Goal: Task Accomplishment & Management: Manage account settings

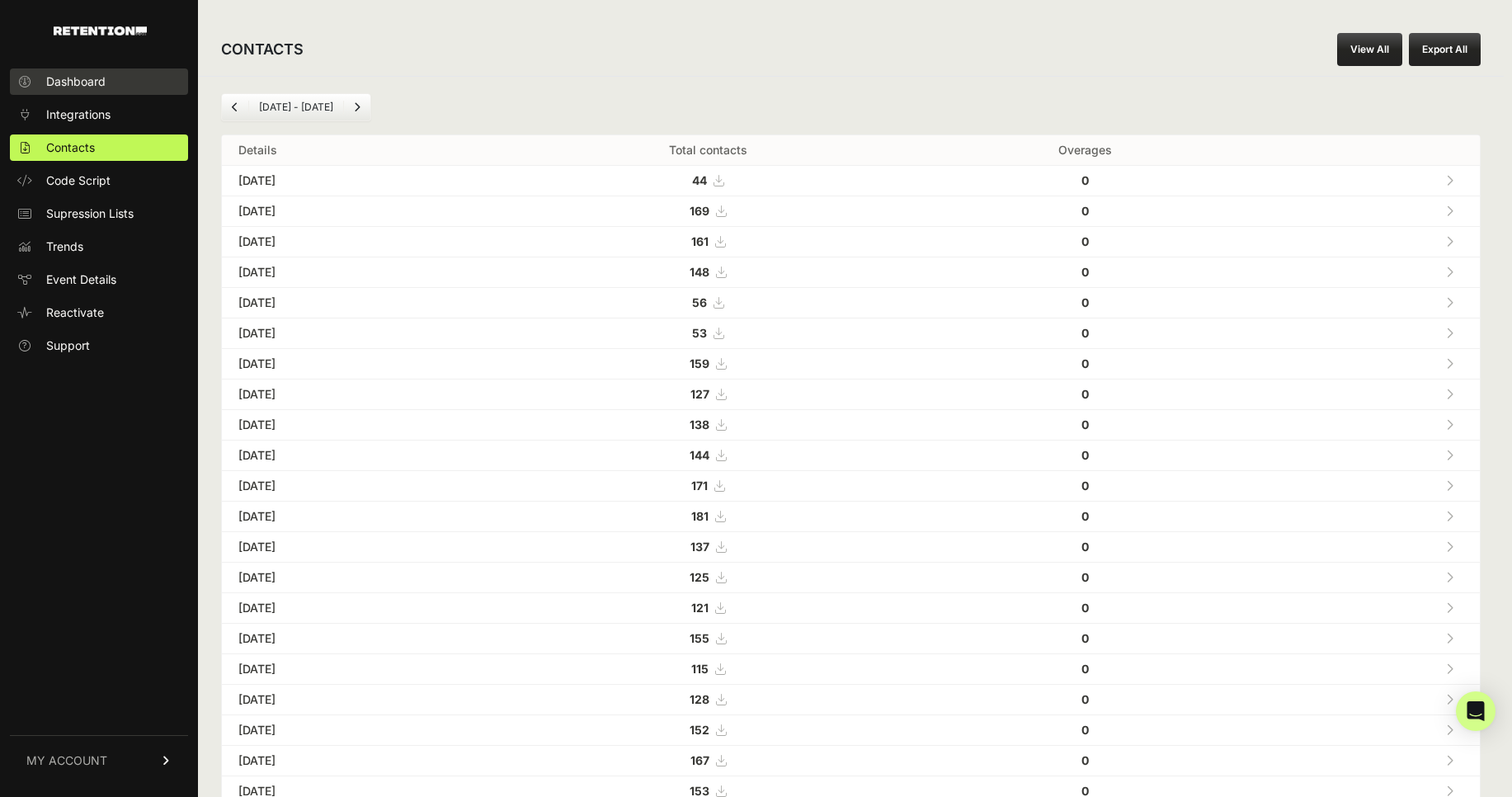
click at [75, 75] on span "Dashboard" at bounding box center [75, 82] width 59 height 16
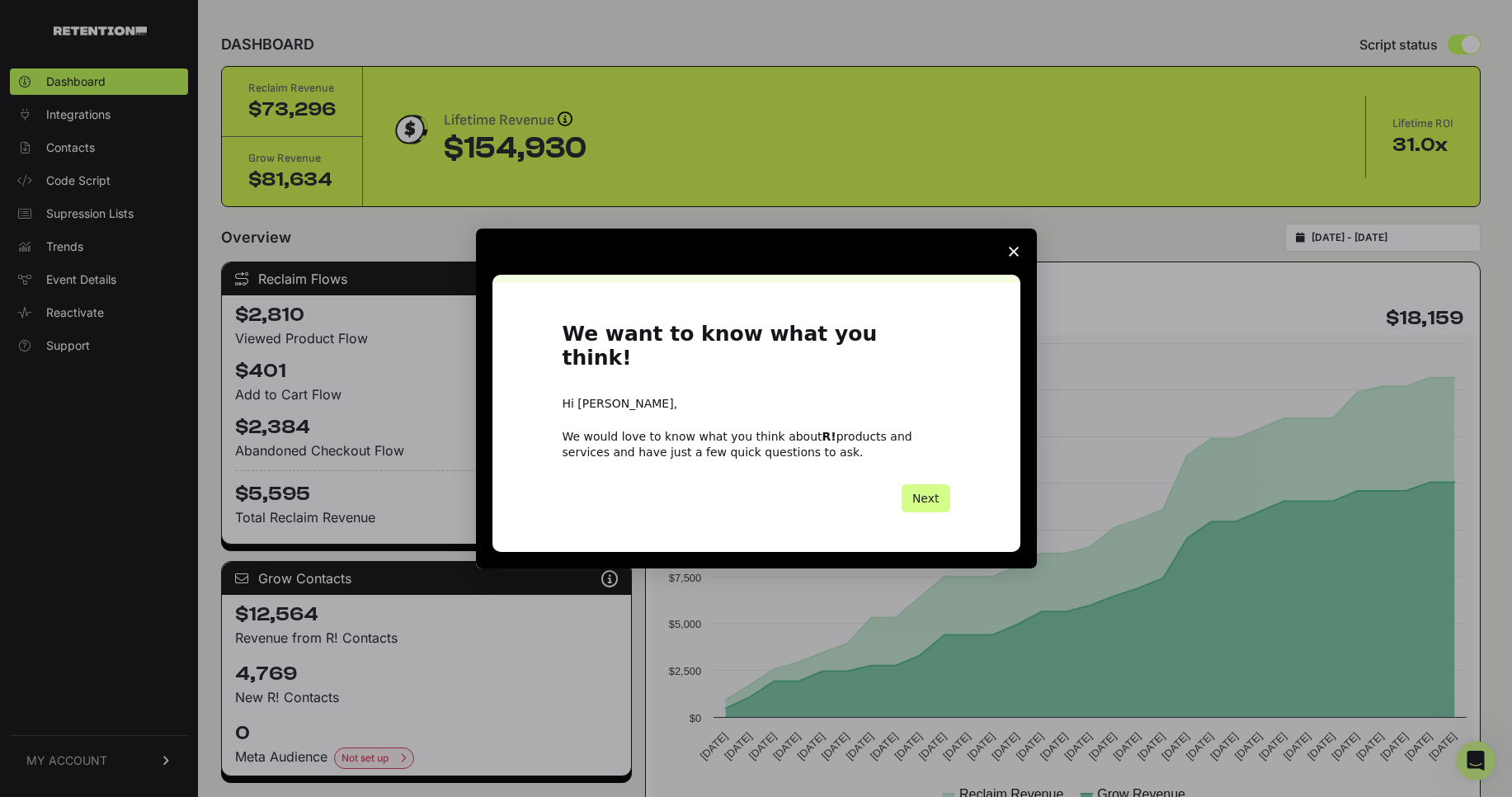
click at [1021, 265] on span "Close survey" at bounding box center [1012, 251] width 46 height 46
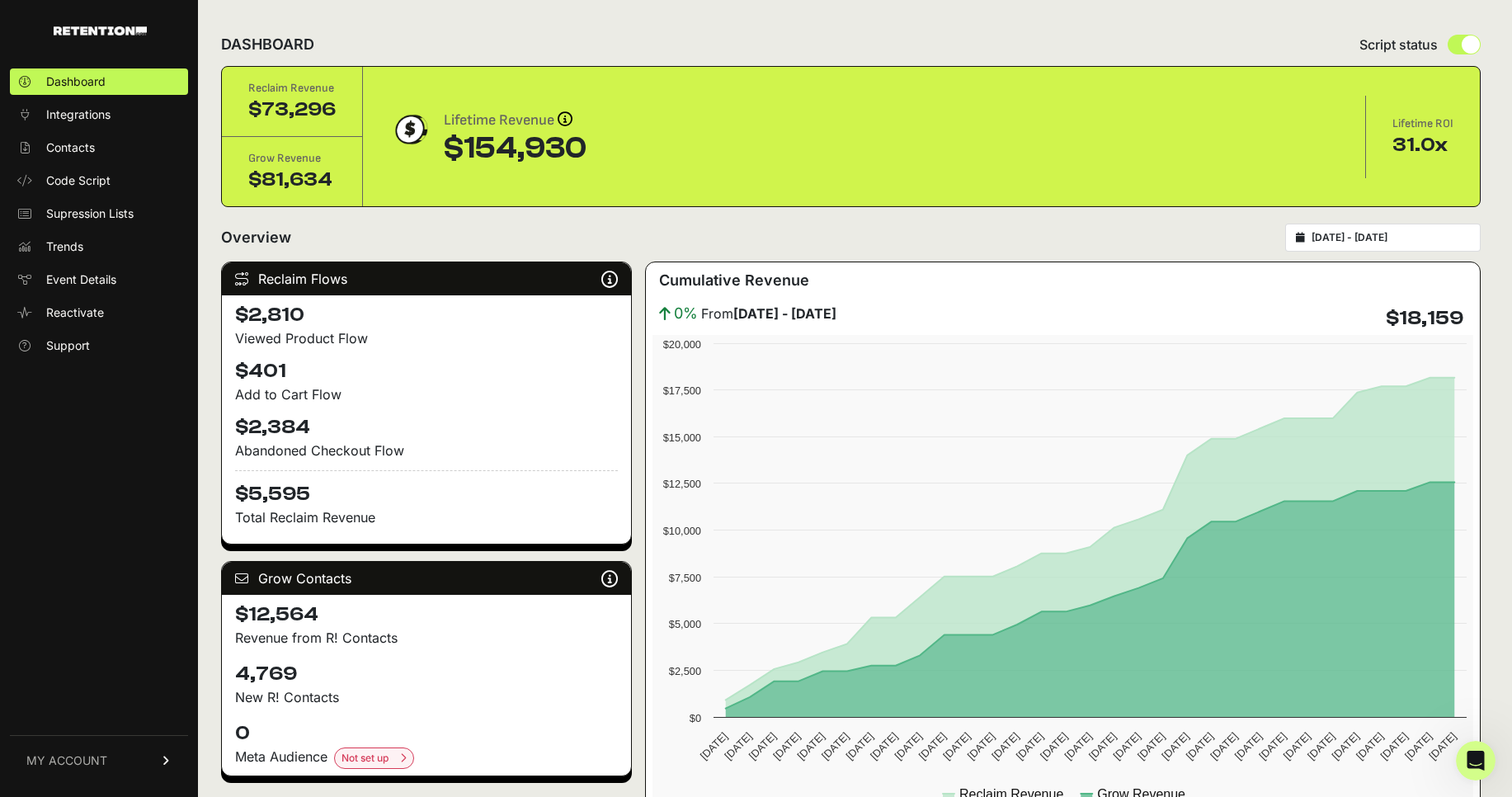
click at [106, 752] on span "MY ACCOUNT" at bounding box center [66, 760] width 81 height 16
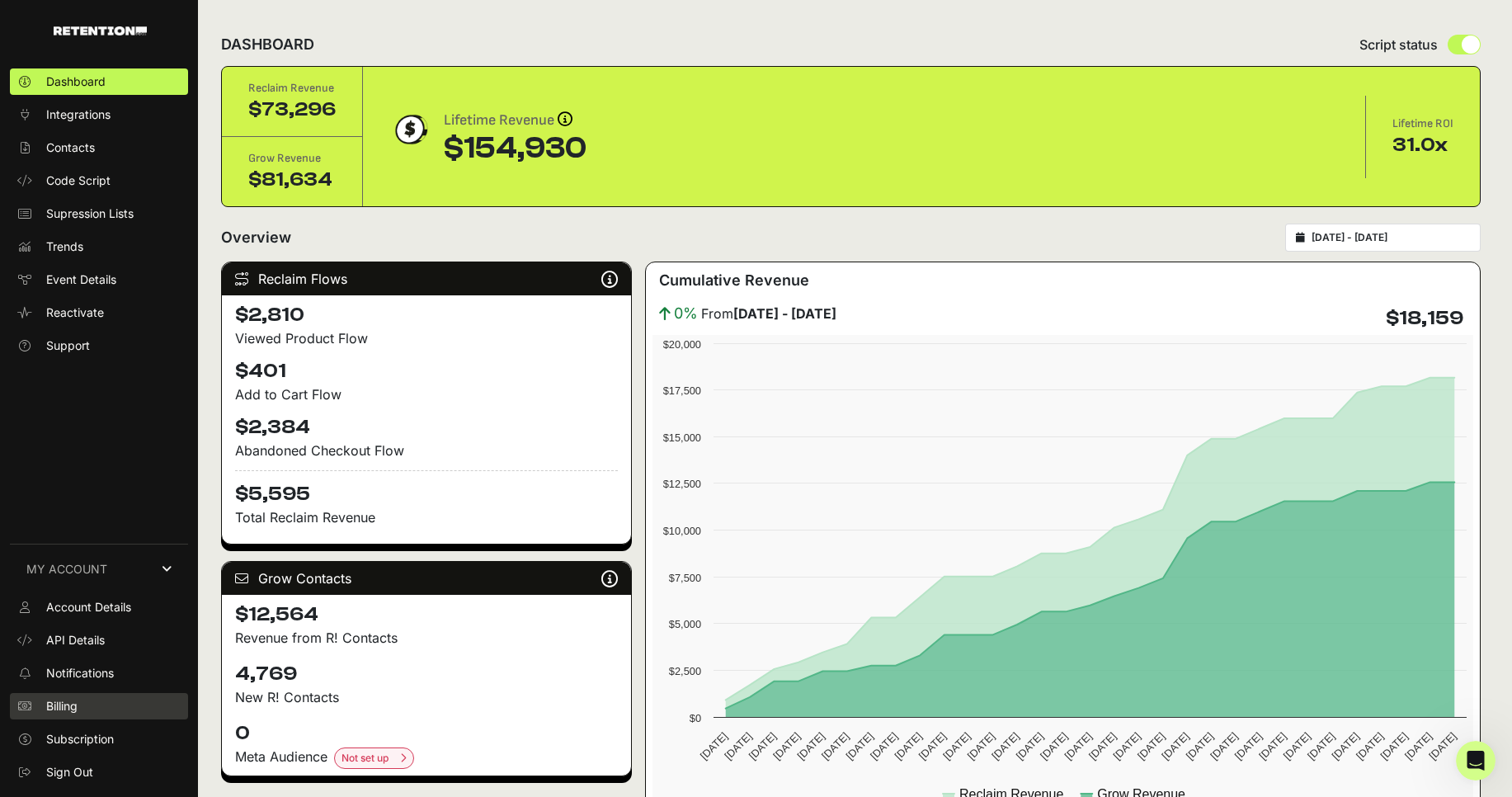
click at [86, 704] on link "Billing" at bounding box center [99, 705] width 178 height 26
